Goal: Information Seeking & Learning: Learn about a topic

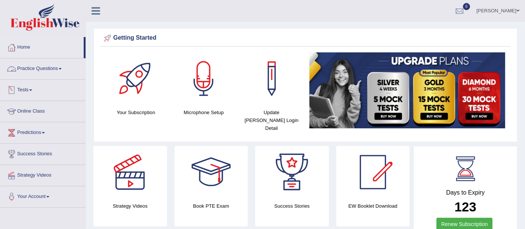
click at [55, 64] on link "Practice Questions" at bounding box center [42, 67] width 85 height 19
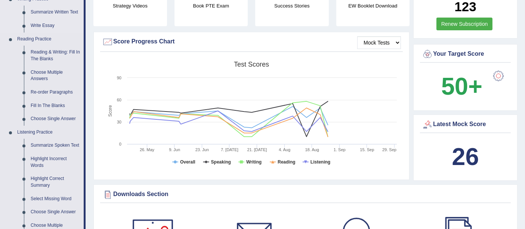
scroll to position [227, 0]
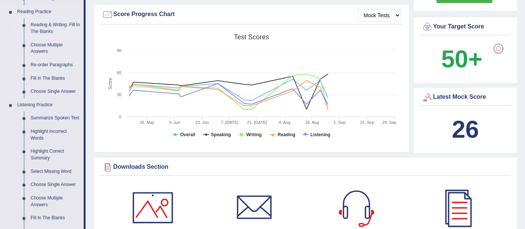
click at [64, 21] on link "Reading & Writing: Fill In The Blanks" at bounding box center [55, 28] width 56 height 20
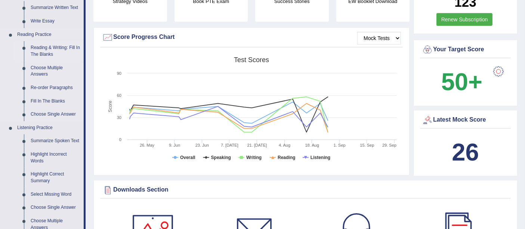
scroll to position [470, 0]
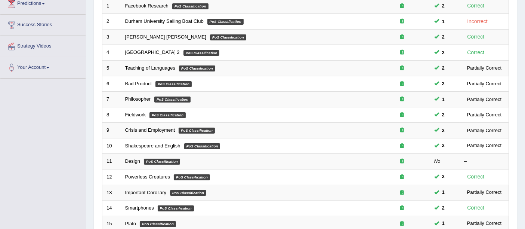
scroll to position [162, 0]
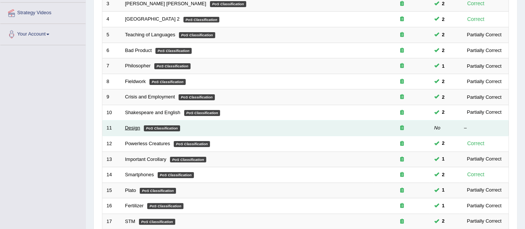
click at [137, 125] on link "Design" at bounding box center [132, 128] width 15 height 6
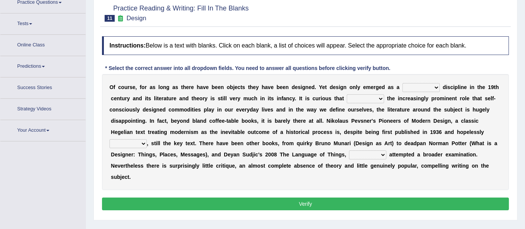
scroll to position [85, 0]
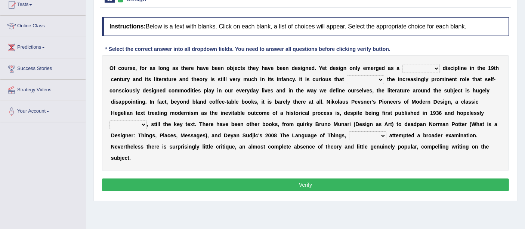
click at [437, 67] on select "bilateral ubiquitous foremost dedicated" at bounding box center [420, 68] width 37 height 9
select select "dedicated"
click at [402, 64] on select "bilateral ubiquitous foremost dedicated" at bounding box center [420, 68] width 37 height 9
click at [381, 78] on select "since despite within through" at bounding box center [365, 79] width 37 height 9
select select "since"
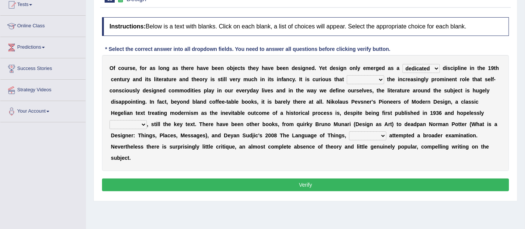
click at [347, 75] on select "since despite within through" at bounding box center [365, 79] width 37 height 9
click at [141, 121] on select "dates dating date dated" at bounding box center [127, 124] width 37 height 9
select select "date"
click at [109, 120] on select "dates dating date dated" at bounding box center [127, 124] width 37 height 9
click at [379, 136] on select "which then however as" at bounding box center [367, 135] width 37 height 9
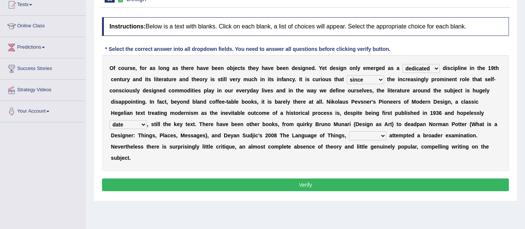
click at [349, 131] on select "which then however as" at bounding box center [367, 135] width 37 height 9
click at [389, 133] on b at bounding box center [387, 135] width 3 height 6
click at [384, 133] on select "which then however as" at bounding box center [367, 135] width 37 height 9
select select "then"
click at [349, 131] on select "which then however as" at bounding box center [367, 135] width 37 height 9
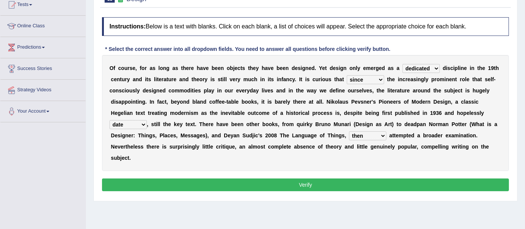
click at [336, 181] on button "Verify" at bounding box center [305, 184] width 407 height 13
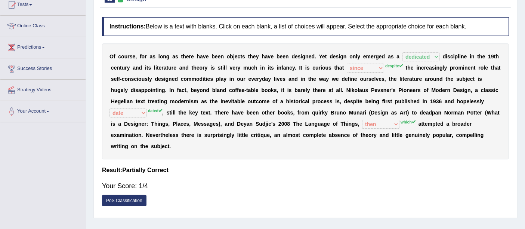
click at [498, 129] on div "O f c o u r s e , f o r a s l o n g a s t h e r e h a v e b e e n o b j e c t s…" at bounding box center [305, 101] width 407 height 116
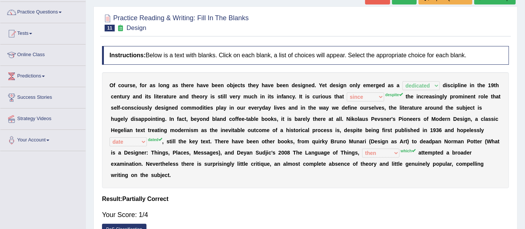
scroll to position [0, 0]
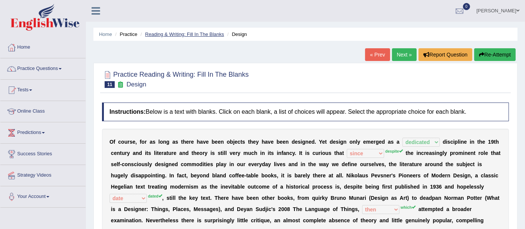
click at [173, 34] on link "Reading & Writing: Fill In The Blanks" at bounding box center [184, 34] width 79 height 6
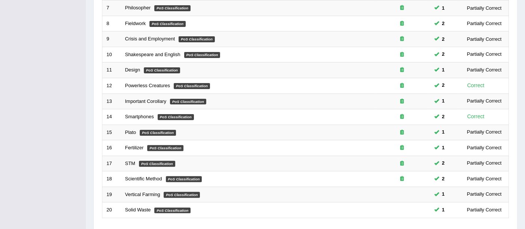
scroll to position [263, 0]
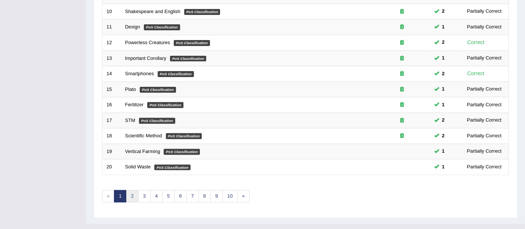
click at [135, 190] on link "2" at bounding box center [132, 196] width 12 height 12
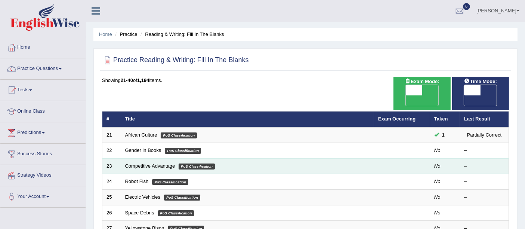
click at [152, 158] on td "Competitive Advantage PoS Classification" at bounding box center [247, 166] width 253 height 16
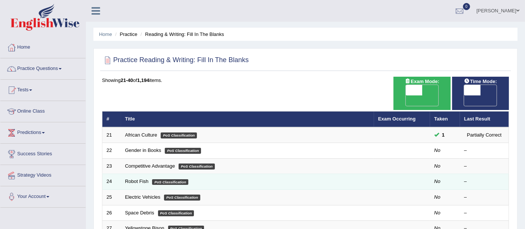
click at [154, 174] on td "Robot Fish PoS Classification" at bounding box center [247, 182] width 253 height 16
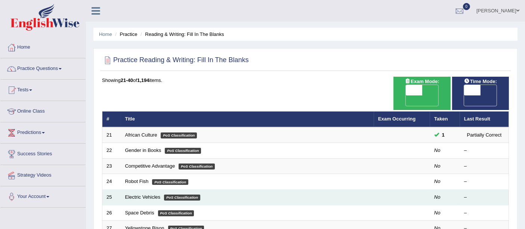
click at [173, 194] on em "PoS Classification" at bounding box center [182, 197] width 36 height 6
drag, startPoint x: 173, startPoint y: 183, endPoint x: 166, endPoint y: 187, distance: 7.7
click at [166, 194] on em "PoS Classification" at bounding box center [182, 197] width 36 height 6
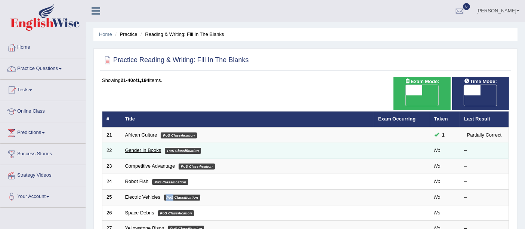
click at [150, 147] on link "Gender in Books" at bounding box center [143, 150] width 36 height 6
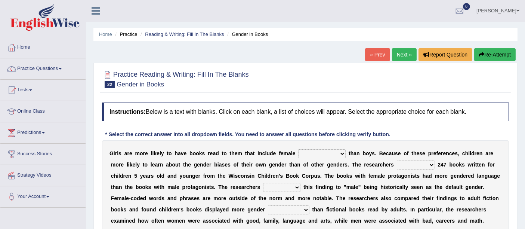
scroll to position [49, 0]
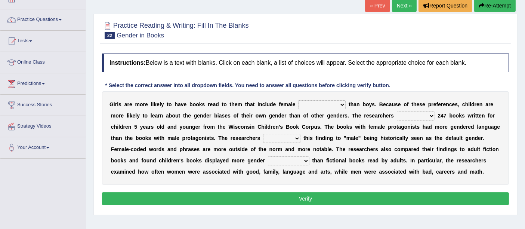
click at [347, 103] on b at bounding box center [347, 104] width 3 height 6
click at [337, 103] on select "protagonists cosmogonists agonists expressionists" at bounding box center [321, 104] width 47 height 9
select select "protagonists"
click at [298, 100] on select "protagonists cosmogonists agonists expressionists" at bounding box center [321, 104] width 47 height 9
click at [424, 115] on select "hydrolyzed paralyzed catalyzed analyzed" at bounding box center [416, 115] width 38 height 9
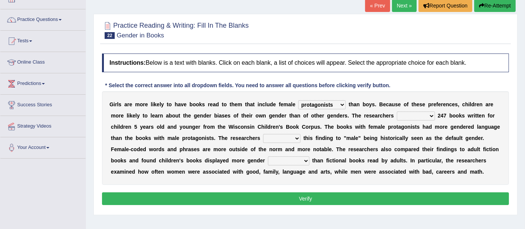
select select "analyzed"
click at [397, 111] on select "hydrolyzed paralyzed catalyzed analyzed" at bounding box center [416, 115] width 38 height 9
click at [292, 139] on select "contribute tribute distribute attribute" at bounding box center [281, 138] width 37 height 9
select select "contribute"
click at [263, 134] on select "contribute tribute distribute attribute" at bounding box center [281, 138] width 37 height 9
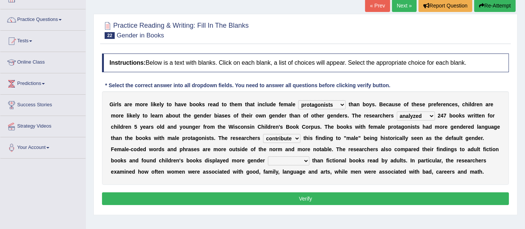
click at [302, 160] on select "stereotypes teletypes prototypes electrotypes" at bounding box center [288, 160] width 41 height 9
click at [294, 139] on select "contribute tribute distribute attribute" at bounding box center [281, 138] width 37 height 9
click at [334, 161] on b "i" at bounding box center [334, 160] width 1 height 6
click at [305, 159] on select "stereotypes teletypes prototypes electrotypes" at bounding box center [288, 160] width 41 height 9
select select "prototypes"
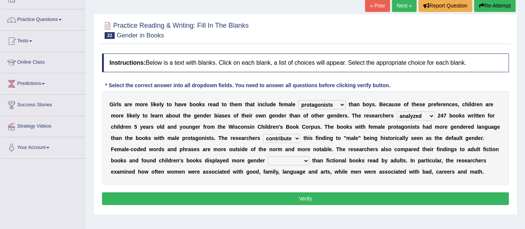
click at [268, 156] on select "stereotypes teletypes prototypes electrotypes" at bounding box center [288, 160] width 41 height 9
click at [429, 115] on select "hydrolyzed paralyzed catalyzed analyzed" at bounding box center [416, 115] width 38 height 9
click at [274, 197] on button "Verify" at bounding box center [305, 198] width 407 height 13
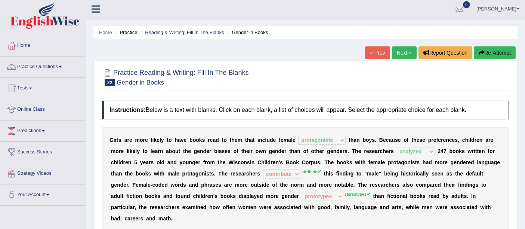
scroll to position [1, 0]
click at [404, 55] on link "Next »" at bounding box center [404, 53] width 25 height 13
click at [405, 52] on link "Next »" at bounding box center [404, 53] width 25 height 13
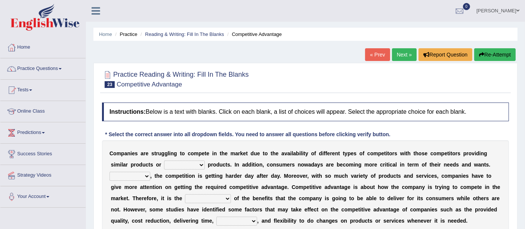
click at [40, 74] on link "Practice Questions" at bounding box center [42, 67] width 85 height 19
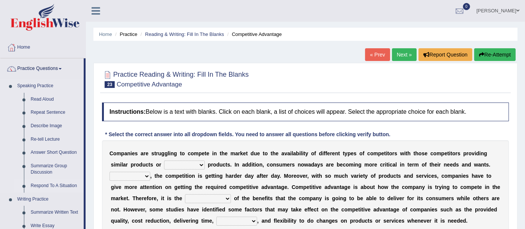
click at [67, 189] on link "Respond To A Situation" at bounding box center [55, 185] width 56 height 13
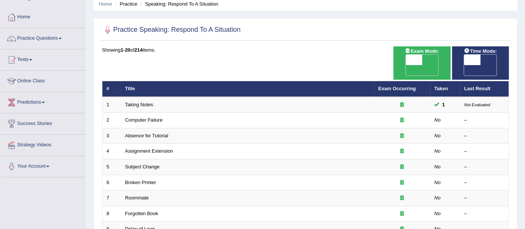
scroll to position [34, 0]
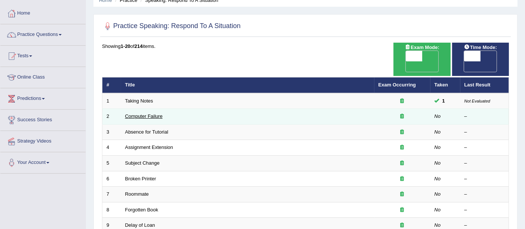
click at [147, 113] on link "Computer Failure" at bounding box center [143, 116] width 37 height 6
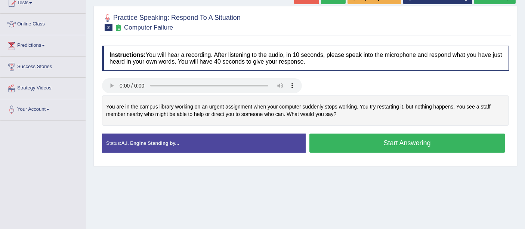
click at [413, 145] on button "Start Answering" at bounding box center [407, 142] width 196 height 19
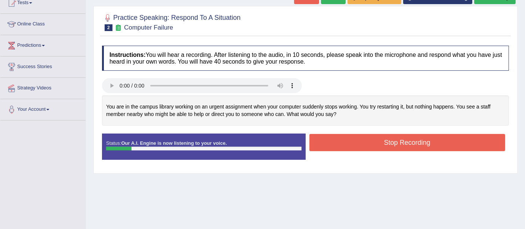
click at [402, 142] on button "Stop Recording" at bounding box center [407, 142] width 196 height 17
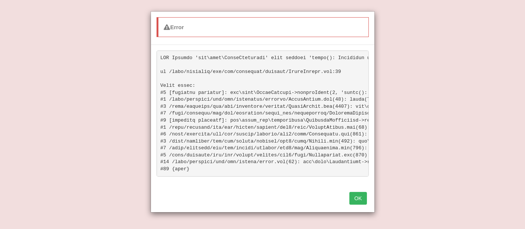
scroll to position [118, 0]
click at [366, 204] on button "OK" at bounding box center [357, 198] width 17 height 13
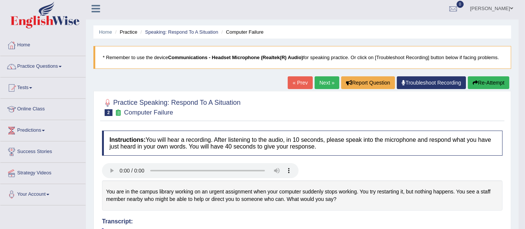
scroll to position [0, 0]
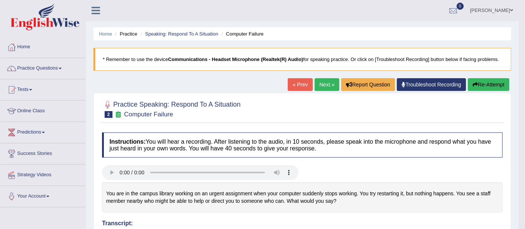
click at [482, 86] on button "Re-Attempt" at bounding box center [488, 84] width 41 height 13
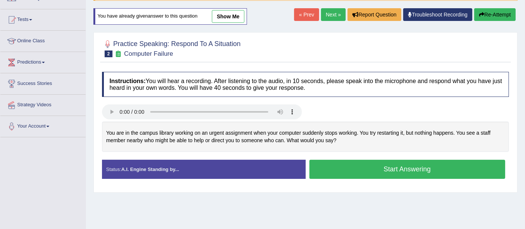
click at [409, 169] on button "Start Answering" at bounding box center [407, 169] width 196 height 19
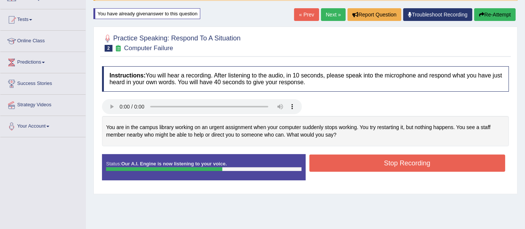
click at [392, 163] on button "Stop Recording" at bounding box center [407, 162] width 196 height 17
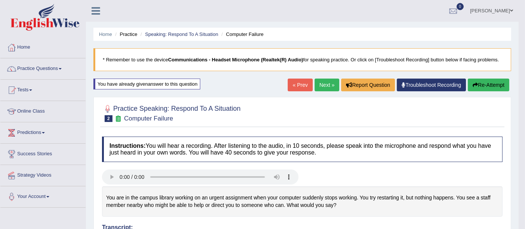
click at [325, 84] on link "Next »" at bounding box center [327, 84] width 25 height 13
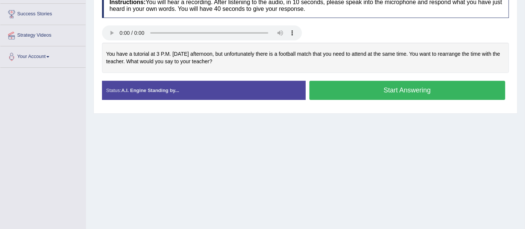
scroll to position [141, 0]
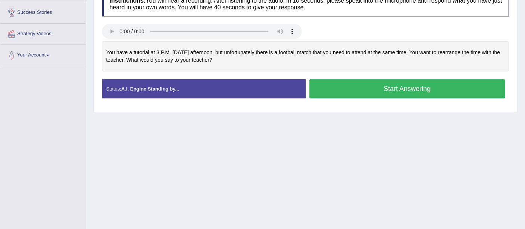
click at [415, 86] on button "Start Answering" at bounding box center [407, 88] width 196 height 19
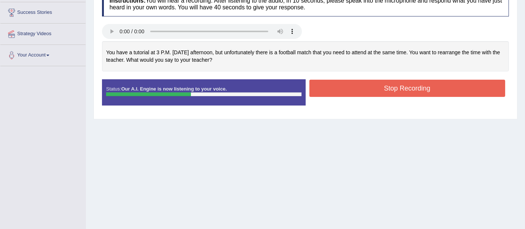
click at [398, 86] on button "Stop Recording" at bounding box center [407, 88] width 196 height 17
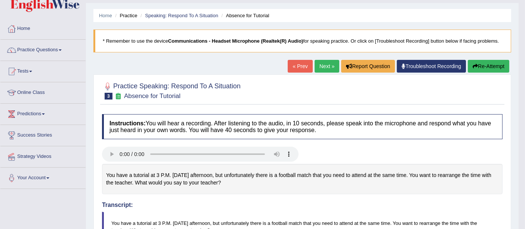
scroll to position [0, 0]
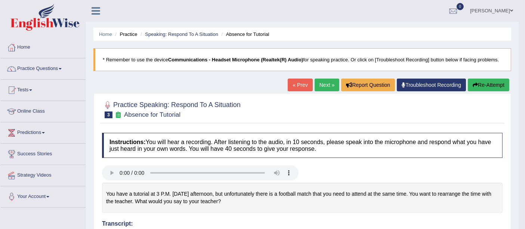
click at [36, 50] on link "Home" at bounding box center [42, 46] width 85 height 19
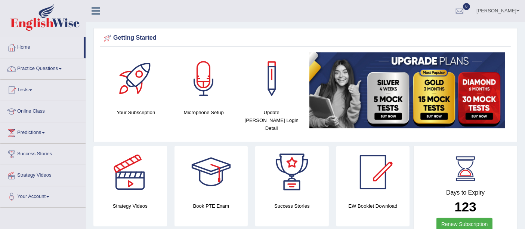
click at [296, 124] on div "Update [PERSON_NAME] Login Detail" at bounding box center [272, 93] width 68 height 83
